Goal: Task Accomplishment & Management: Complete application form

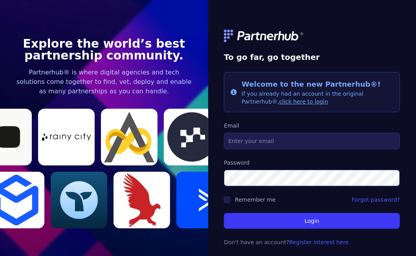
scroll to position [10, 0]
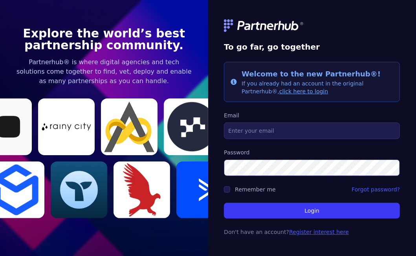
click at [313, 232] on link "Register interest here" at bounding box center [319, 231] width 60 height 6
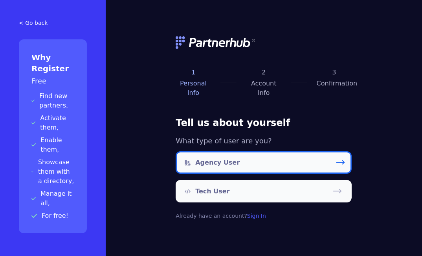
click at [234, 158] on link "Agency User" at bounding box center [264, 162] width 176 height 22
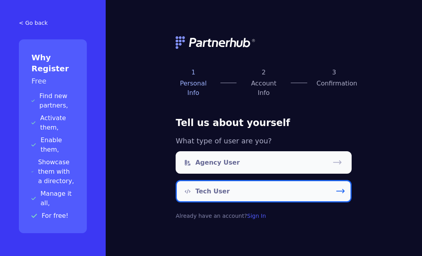
click at [338, 186] on icon at bounding box center [340, 191] width 11 height 11
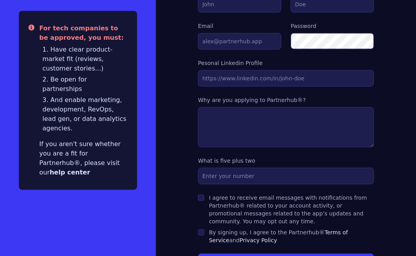
scroll to position [304, 0]
